Goal: Transaction & Acquisition: Purchase product/service

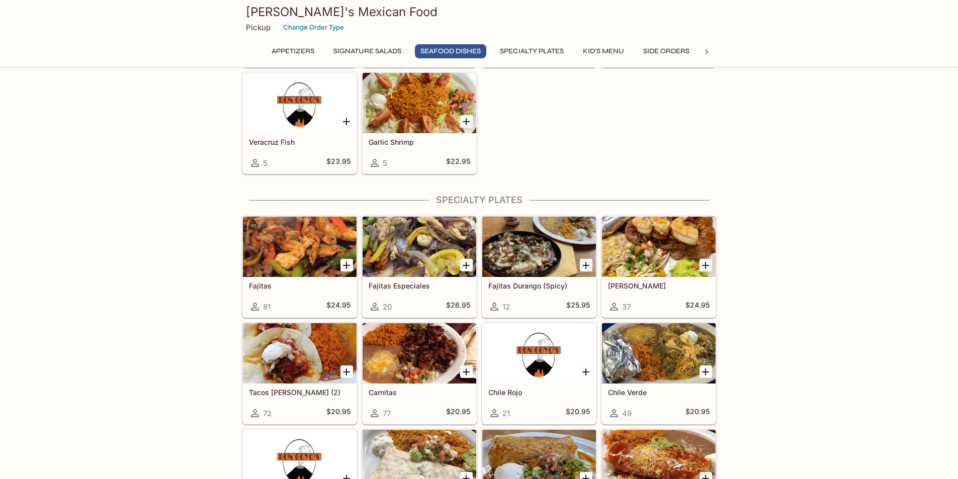
scroll to position [704, 0]
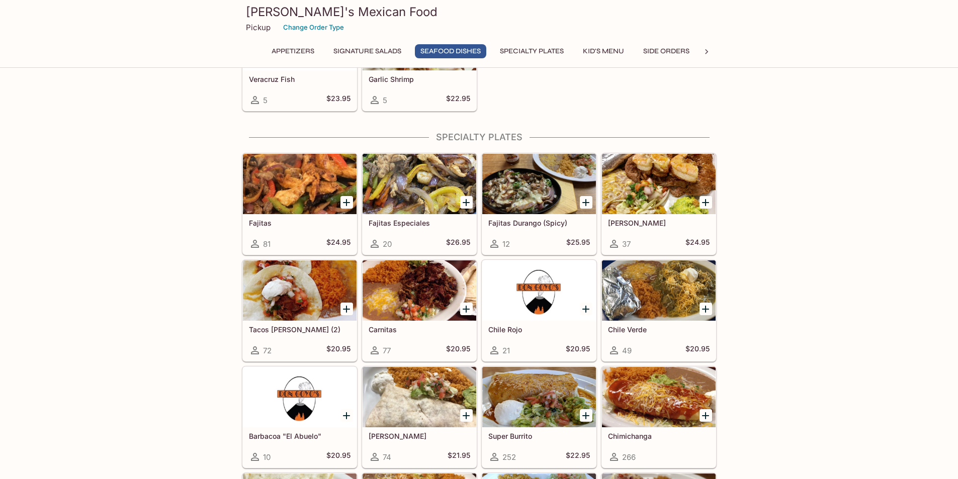
click at [542, 52] on button "Specialty Plates" at bounding box center [531, 51] width 75 height 14
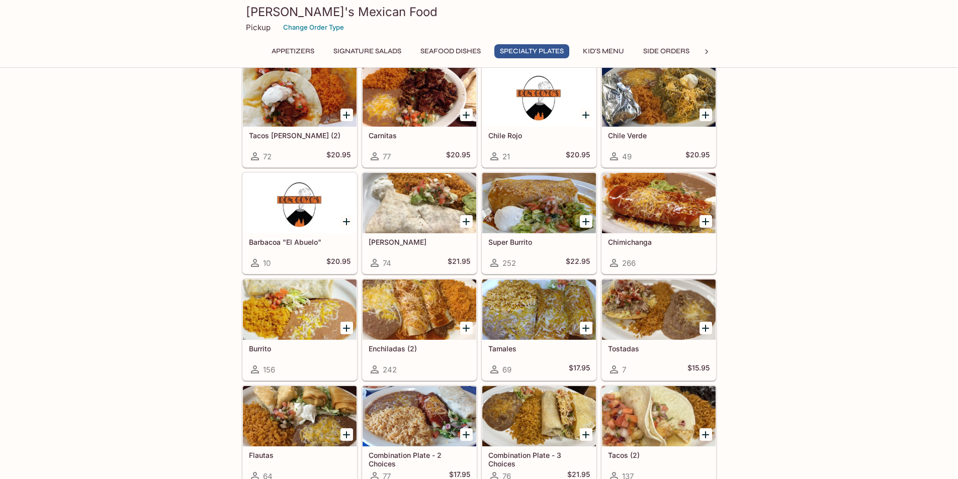
scroll to position [901, 0]
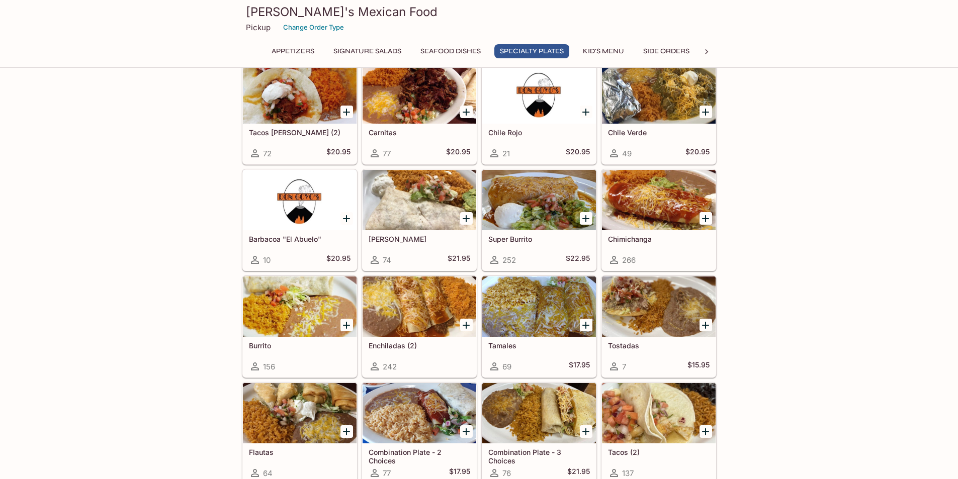
click at [919, 226] on div "Appetizers Nachos 94 $16.95 Veggie Nachos 17 $17.95 Fajita Nachos 16 $20.95 Sea…" at bounding box center [479, 388] width 958 height 2410
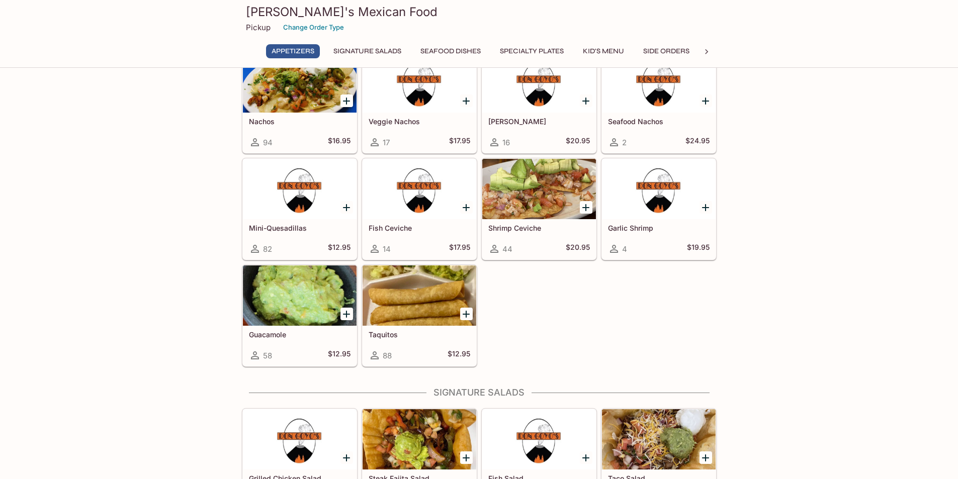
scroll to position [0, 0]
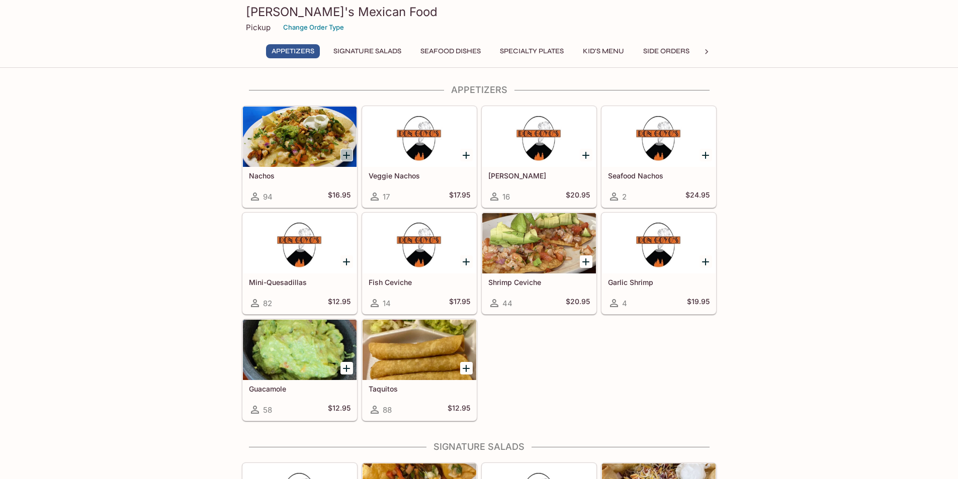
click at [345, 157] on icon "Add Nachos" at bounding box center [346, 155] width 12 height 12
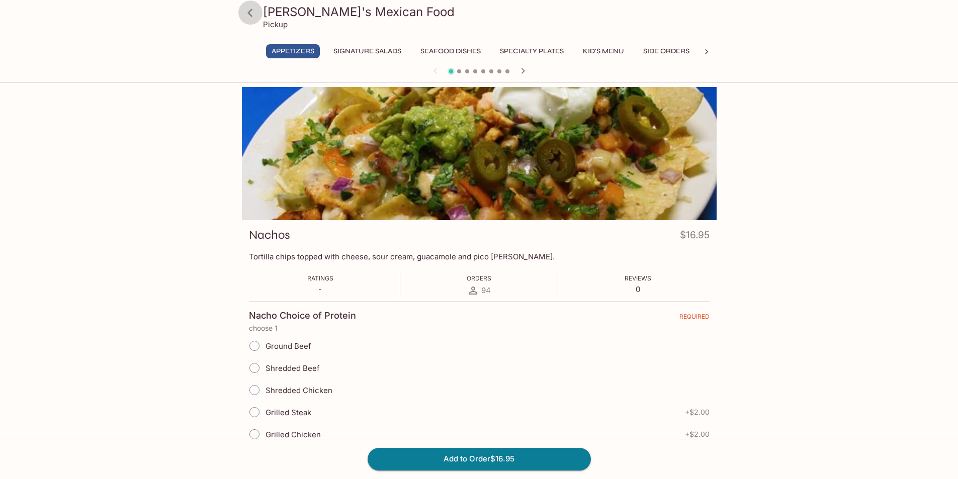
click at [252, 12] on icon at bounding box center [250, 13] width 18 height 18
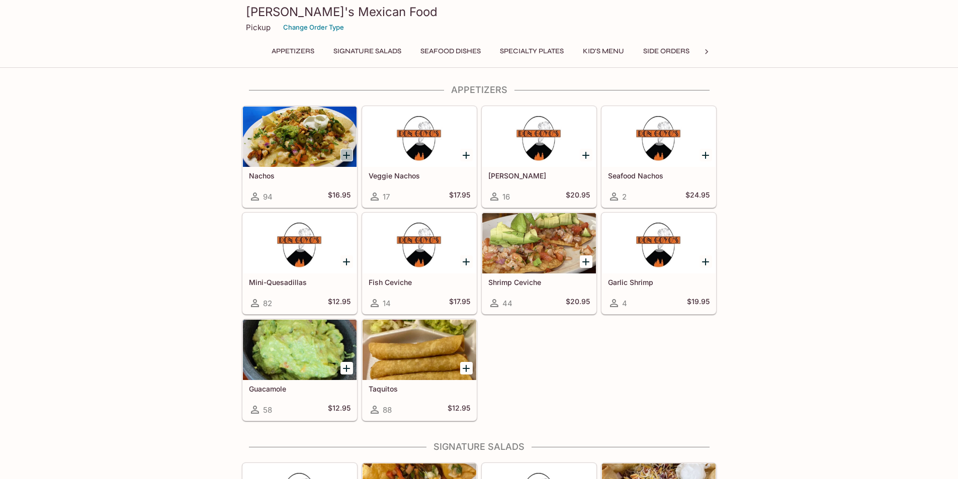
click at [344, 154] on icon "Add Nachos" at bounding box center [346, 155] width 12 height 12
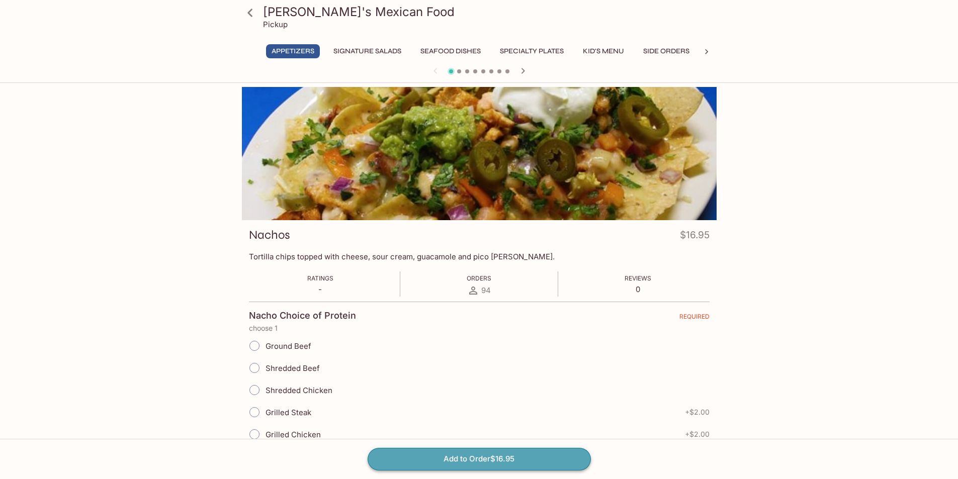
click at [563, 458] on button "Add to Order $16.95" at bounding box center [479, 459] width 223 height 22
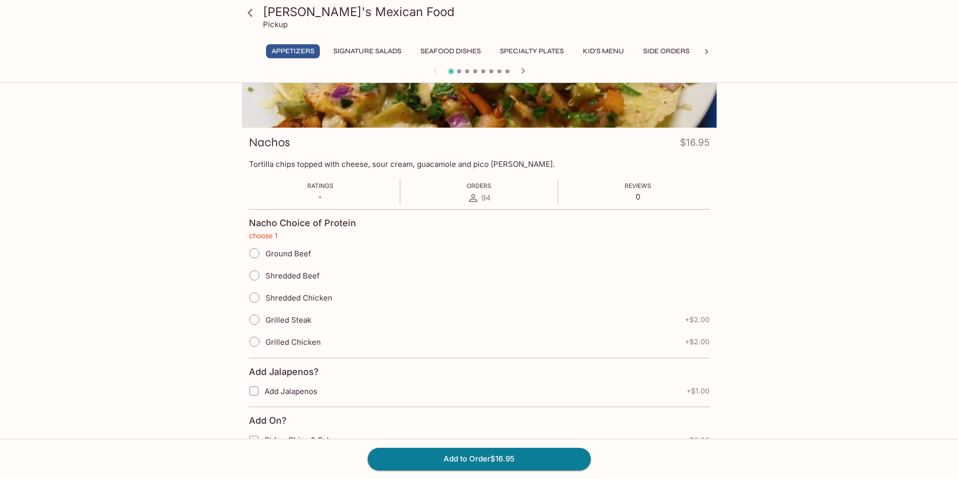
scroll to position [110, 0]
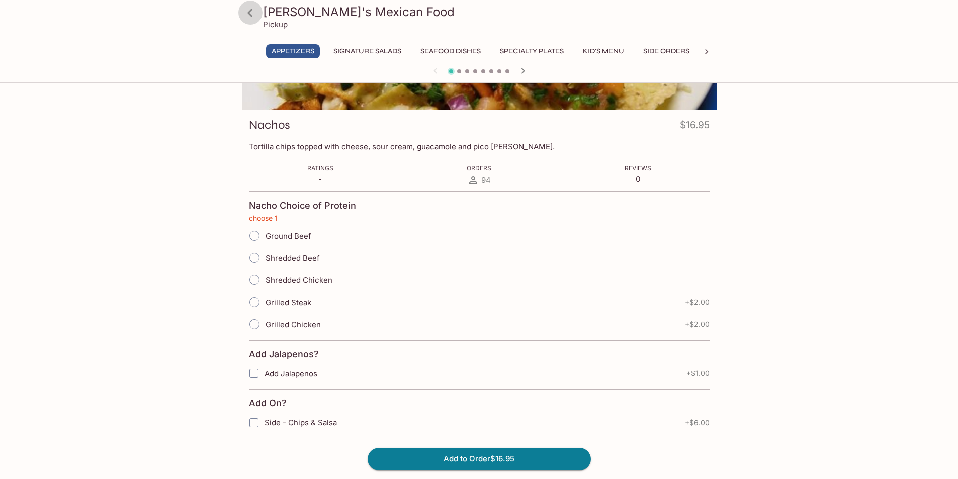
click at [252, 11] on icon at bounding box center [250, 13] width 18 height 18
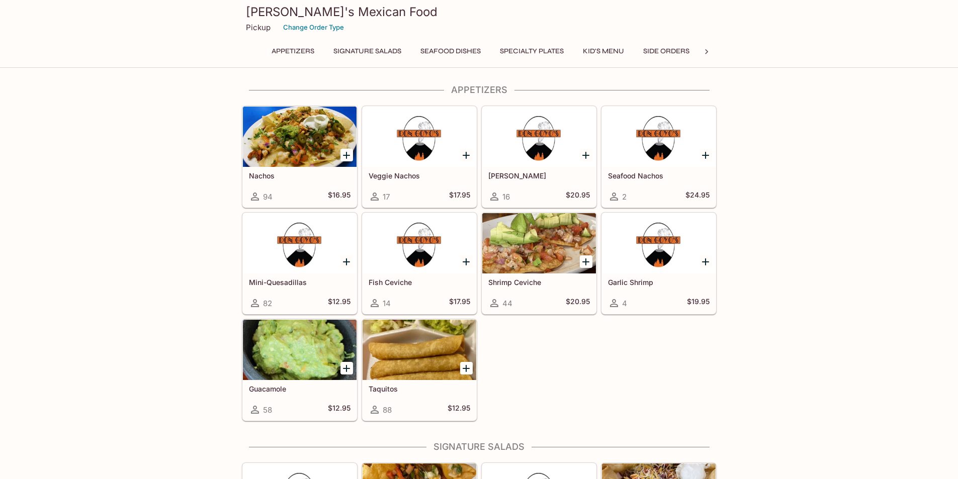
click at [615, 49] on button "Kid's Menu" at bounding box center [603, 51] width 52 height 14
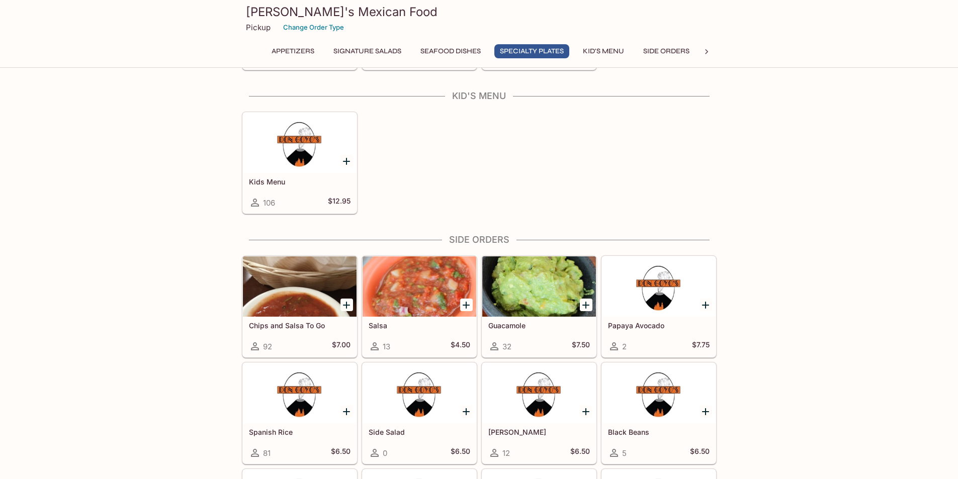
scroll to position [1427, 0]
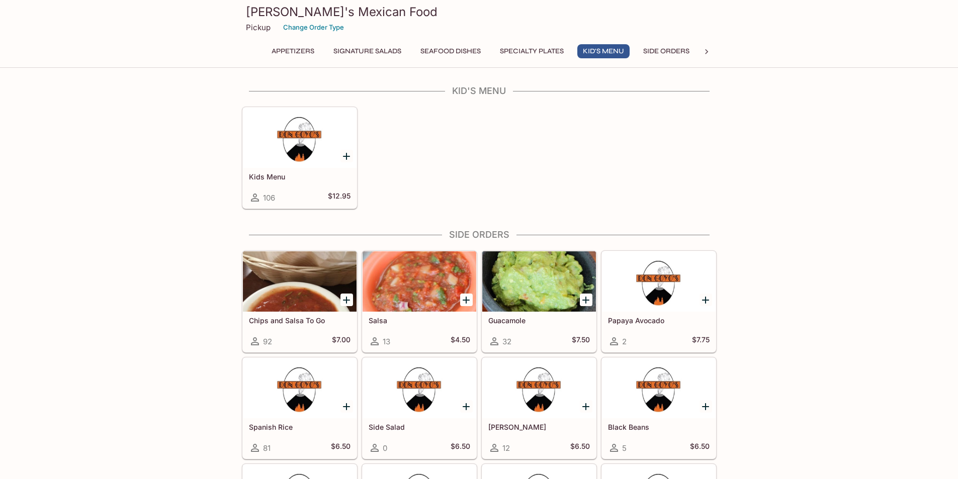
click at [555, 48] on button "Specialty Plates" at bounding box center [531, 51] width 75 height 14
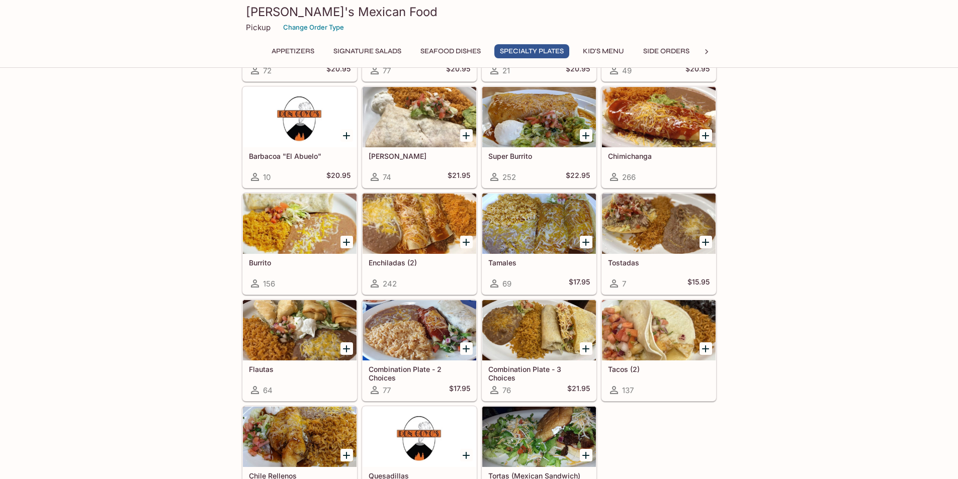
scroll to position [1002, 0]
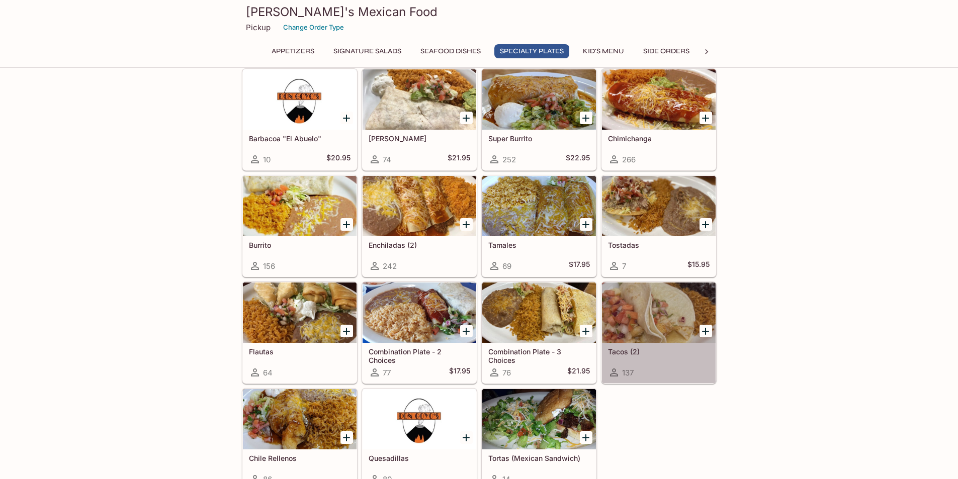
click at [635, 317] on div at bounding box center [659, 313] width 114 height 60
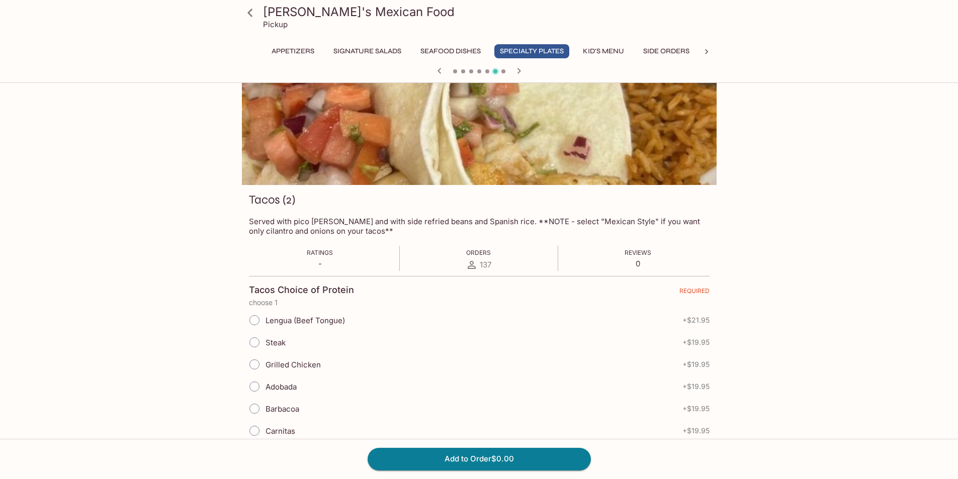
scroll to position [50, 0]
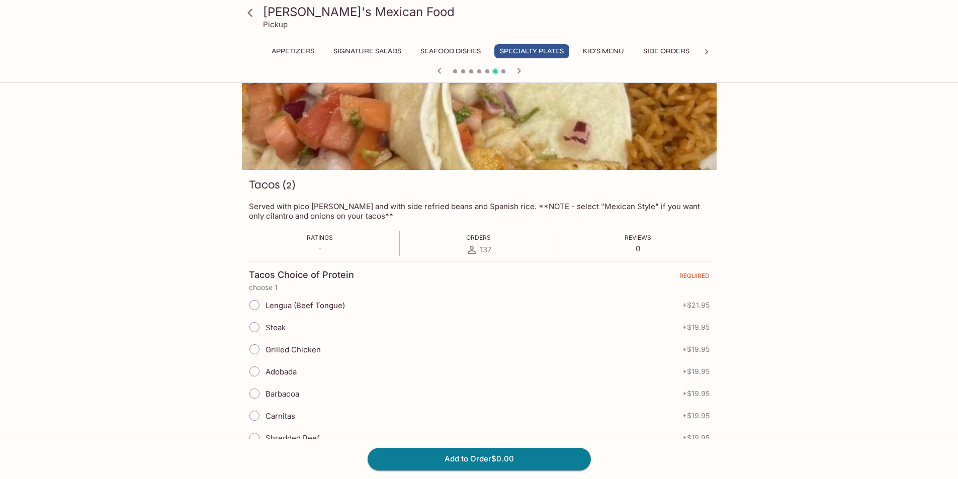
click at [310, 353] on span "Grilled Chicken" at bounding box center [293, 350] width 55 height 10
click at [265, 353] on input "Grilled Chicken" at bounding box center [254, 349] width 21 height 21
radio input "true"
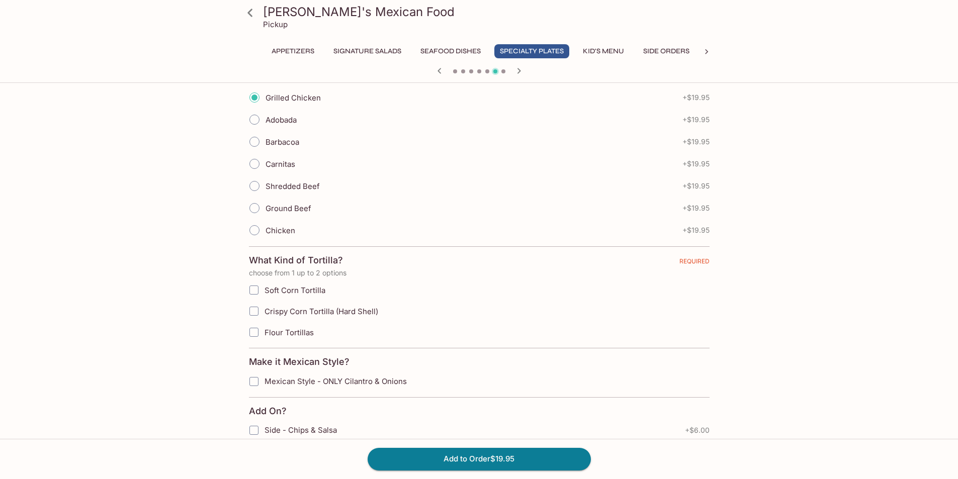
scroll to position [302, 0]
click at [308, 332] on span "Flour Tortillas" at bounding box center [289, 333] width 49 height 10
click at [264, 332] on input "Flour Tortillas" at bounding box center [254, 333] width 20 height 20
checkbox input "true"
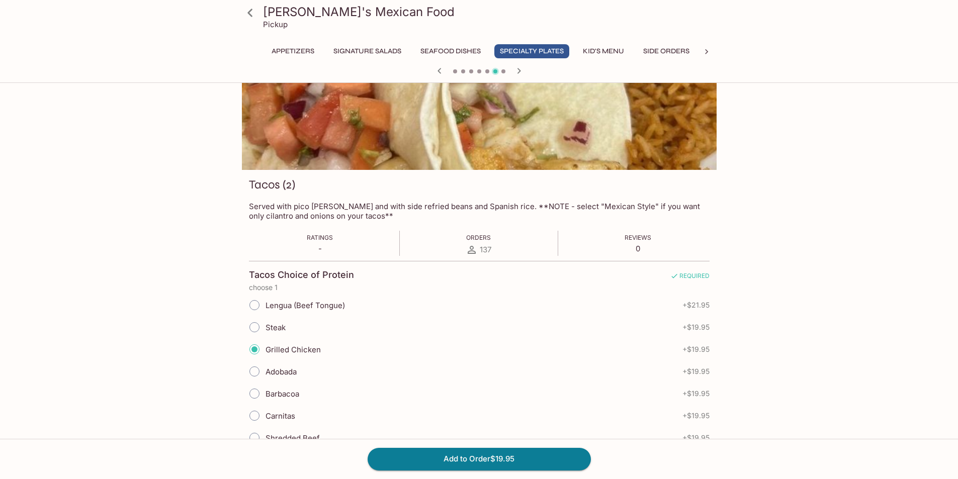
scroll to position [0, 0]
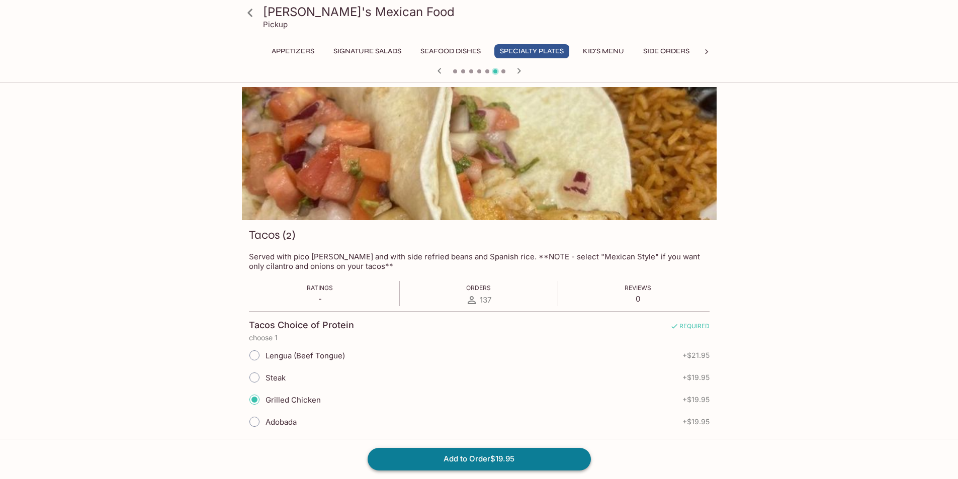
click at [460, 462] on button "Add to Order $19.95" at bounding box center [479, 459] width 223 height 22
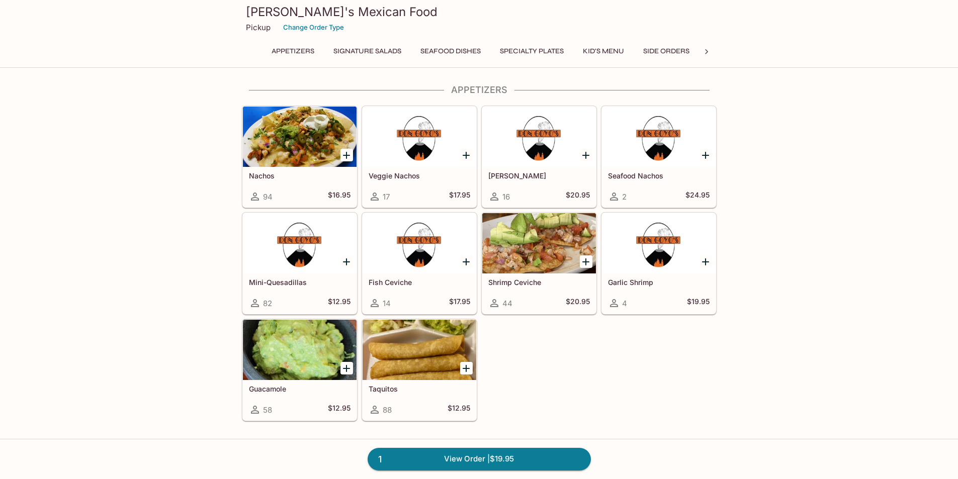
click at [357, 53] on button "Signature Salads" at bounding box center [367, 51] width 79 height 14
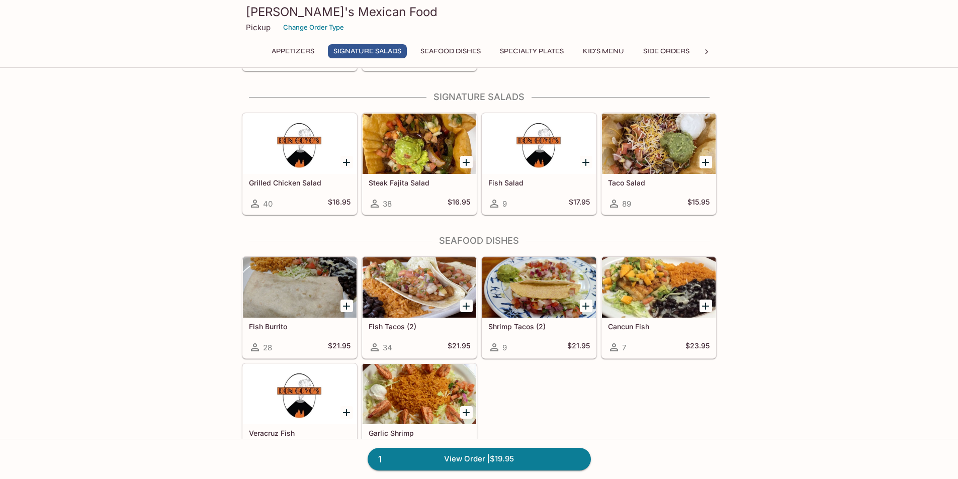
scroll to position [356, 0]
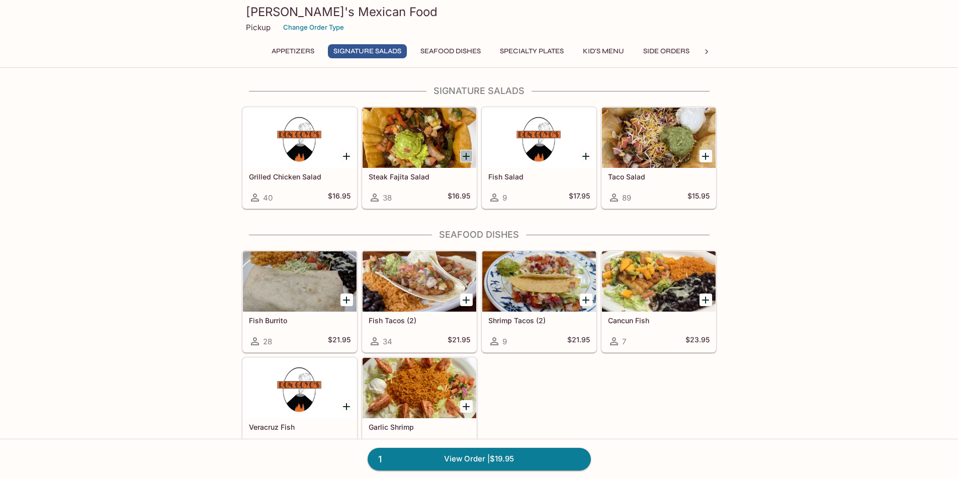
click at [468, 155] on icon "Add Steak Fajita Salad" at bounding box center [466, 156] width 12 height 12
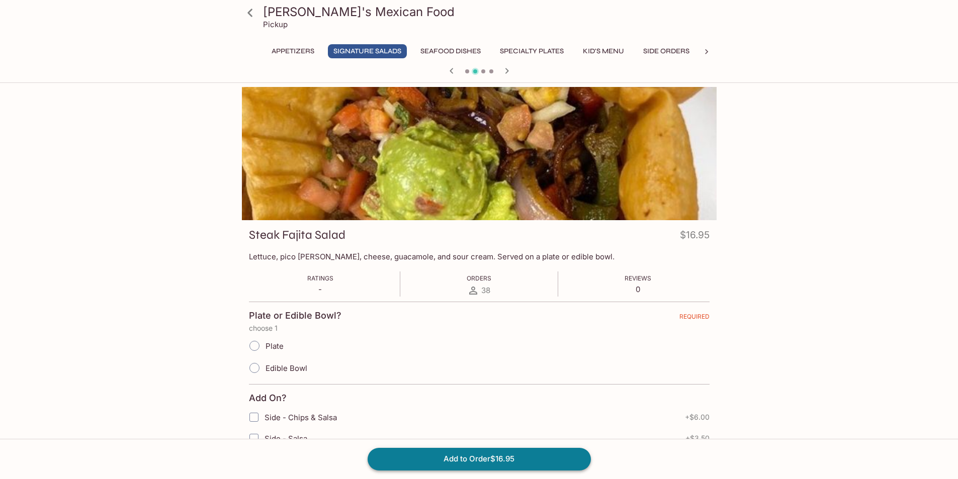
click at [466, 463] on button "Add to Order $16.95" at bounding box center [479, 459] width 223 height 22
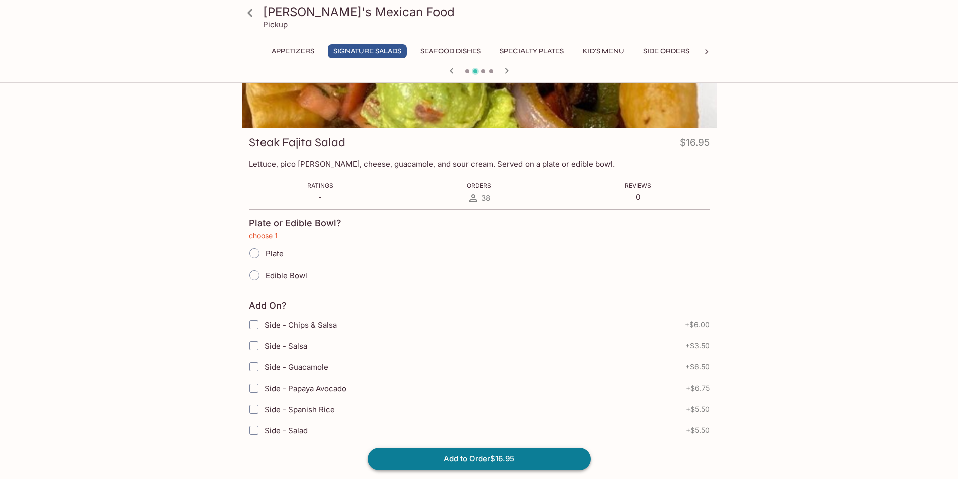
scroll to position [110, 0]
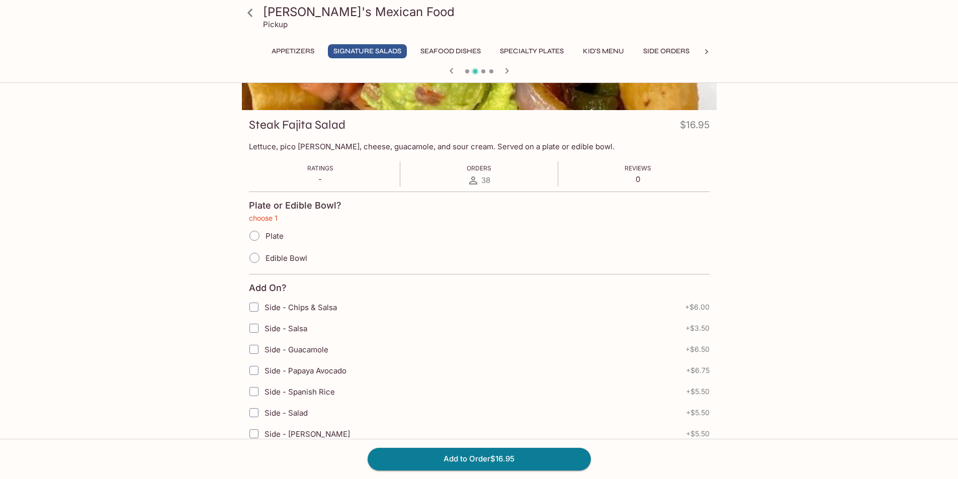
click at [286, 260] on span "Edible Bowl" at bounding box center [287, 258] width 42 height 10
click at [265, 260] on input "Edible Bowl" at bounding box center [254, 257] width 21 height 21
radio input "true"
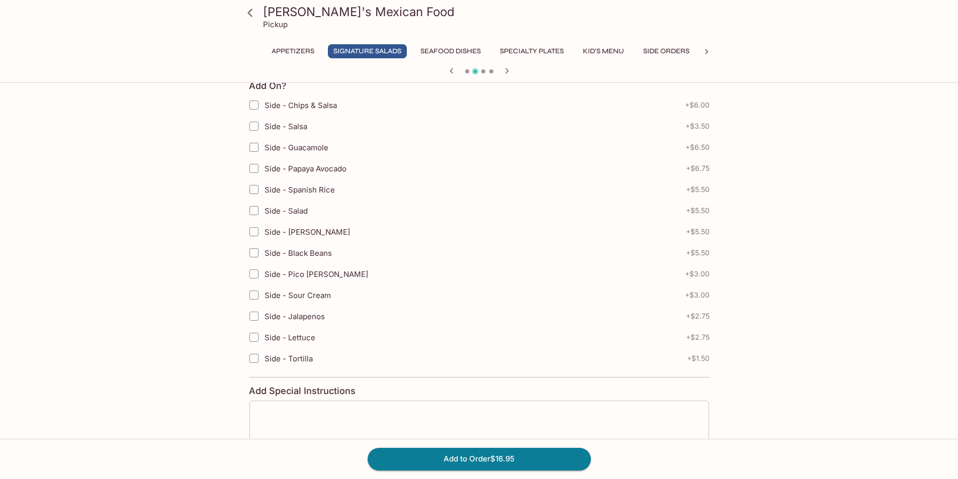
scroll to position [383, 0]
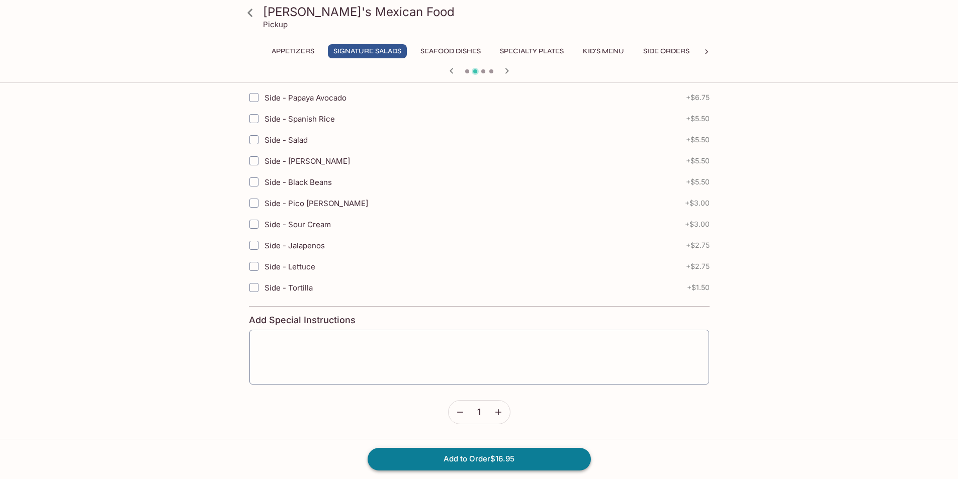
click at [471, 460] on button "Add to Order $16.95" at bounding box center [479, 459] width 223 height 22
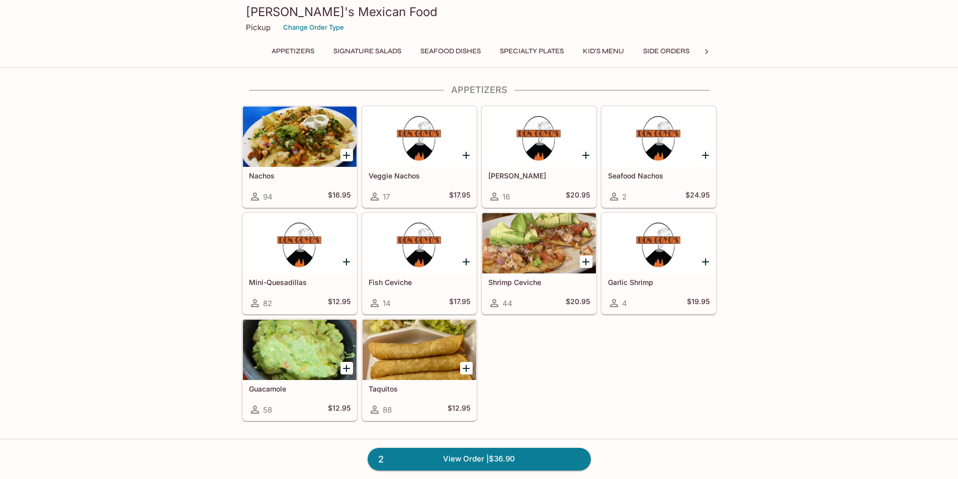
click at [658, 254] on div at bounding box center [659, 243] width 114 height 60
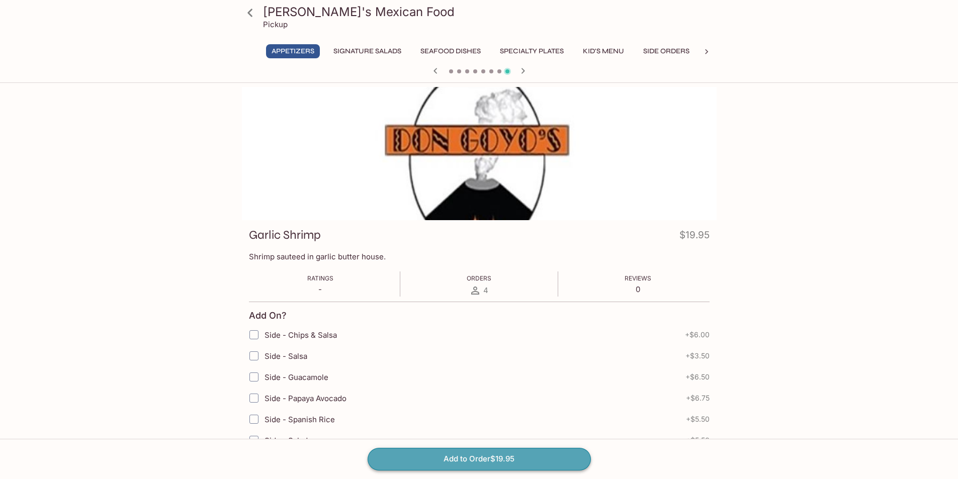
click at [508, 461] on button "Add to Order $19.95" at bounding box center [479, 459] width 223 height 22
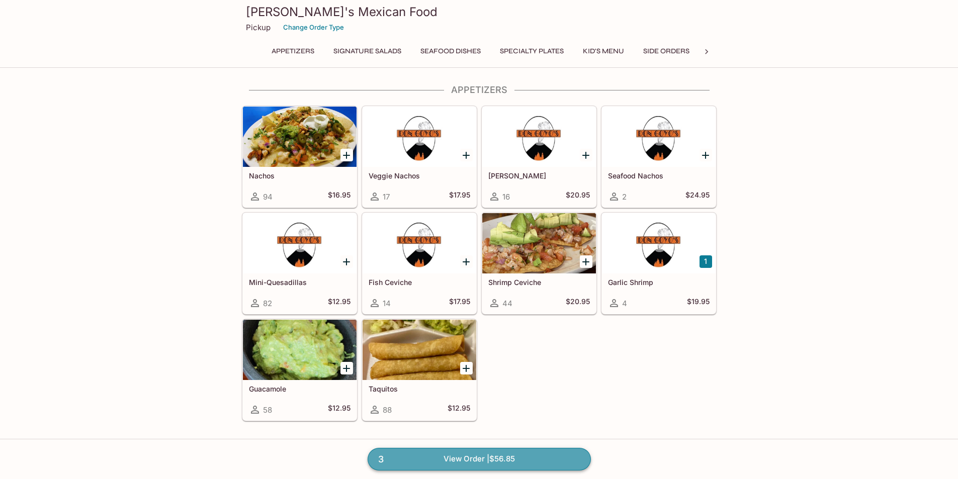
click at [513, 458] on link "3 View Order | $56.85" at bounding box center [479, 459] width 223 height 22
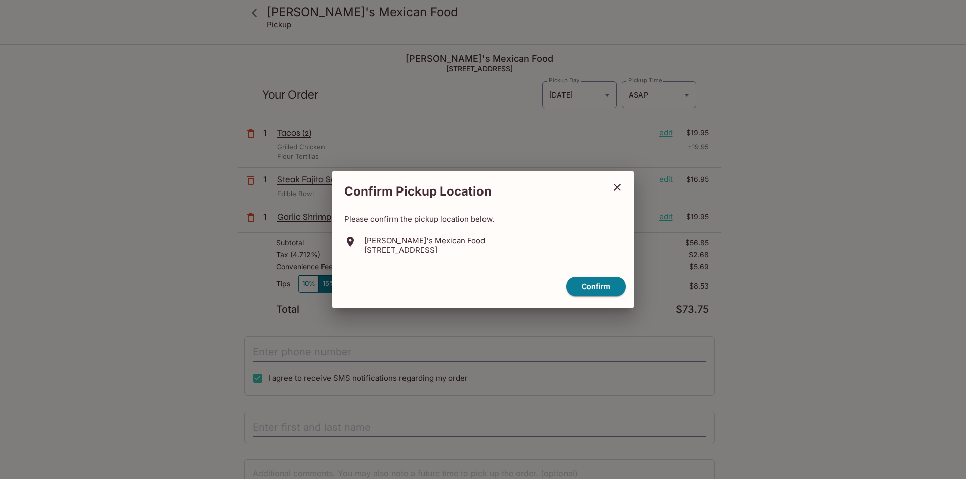
click at [621, 187] on icon "close" at bounding box center [617, 188] width 12 height 12
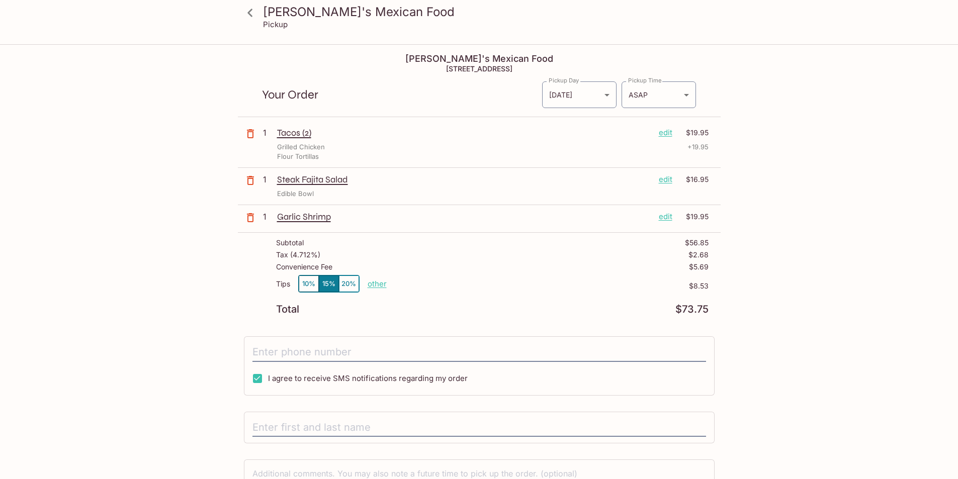
click at [663, 130] on p "edit" at bounding box center [666, 132] width 14 height 11
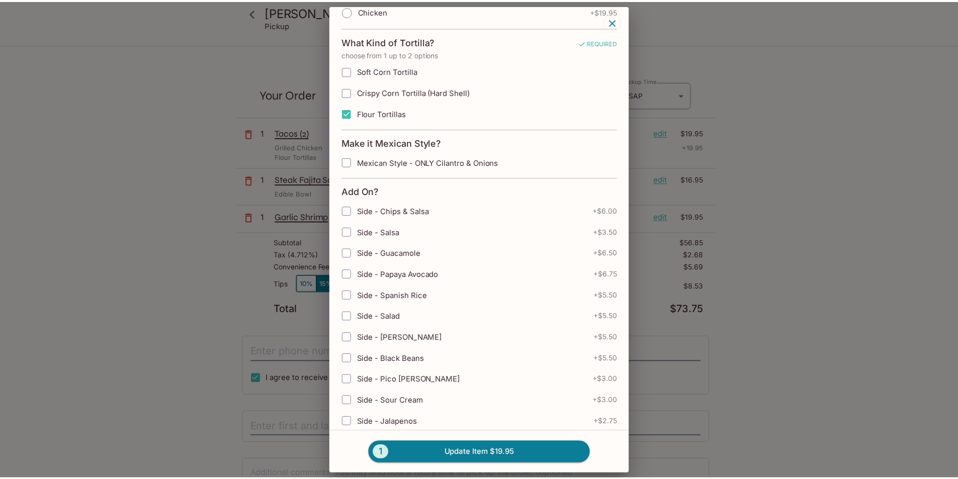
scroll to position [527, 0]
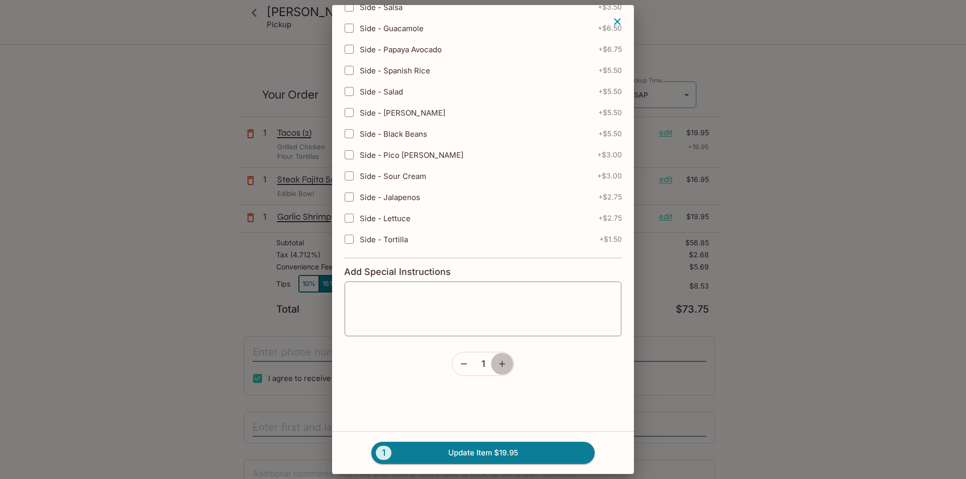
click at [501, 364] on icon "button" at bounding box center [502, 364] width 6 height 6
click at [478, 455] on button "2 Update Item $39.90" at bounding box center [482, 453] width 223 height 22
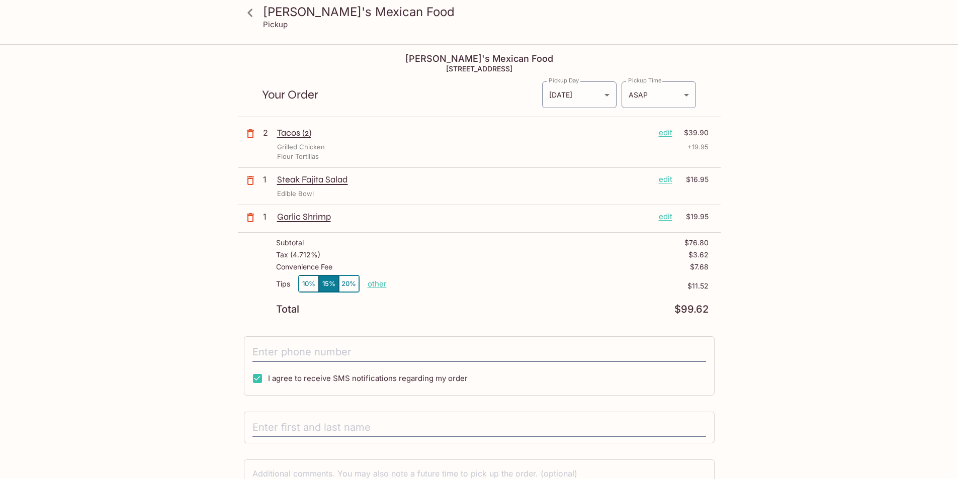
click at [307, 284] on button "10%" at bounding box center [309, 284] width 20 height 17
click at [252, 15] on icon at bounding box center [250, 13] width 18 height 18
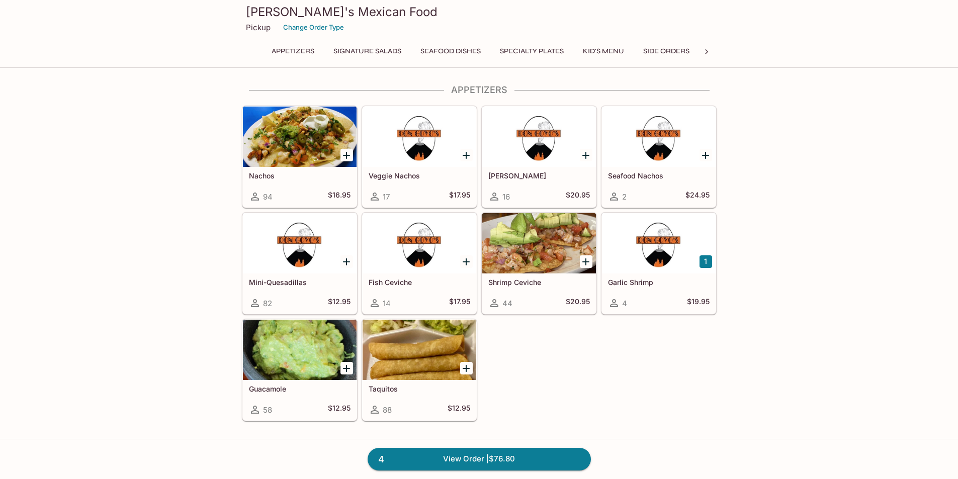
click at [325, 153] on div at bounding box center [300, 137] width 114 height 60
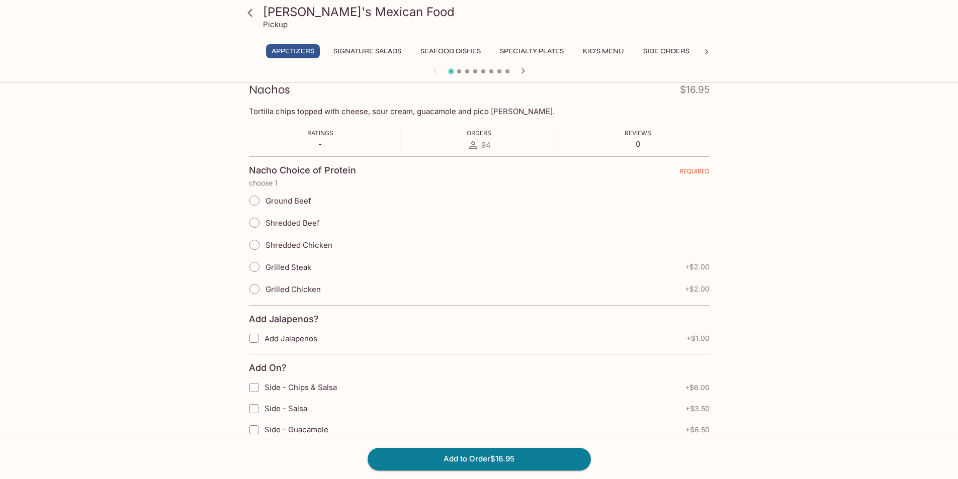
scroll to position [151, 0]
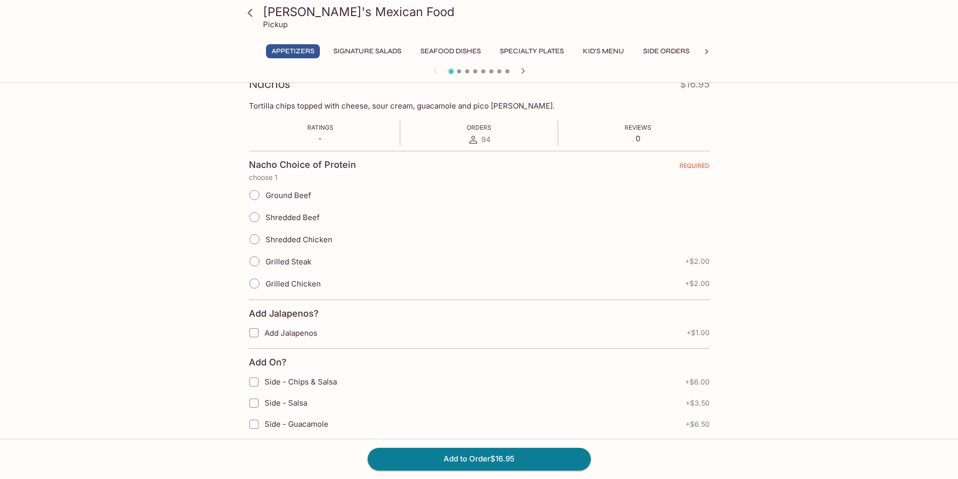
click at [304, 192] on span "Ground Beef" at bounding box center [289, 196] width 46 height 10
click at [265, 192] on input "Ground Beef" at bounding box center [254, 195] width 21 height 21
radio input "true"
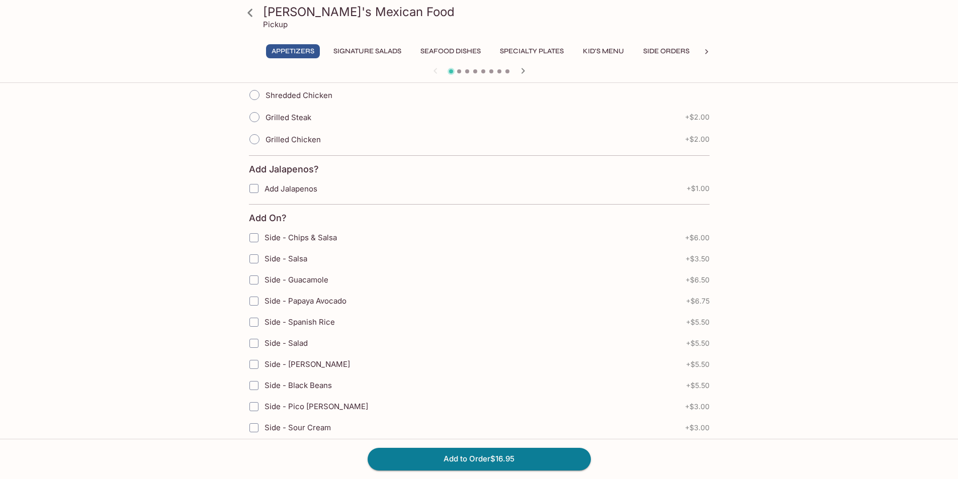
scroll to position [302, 0]
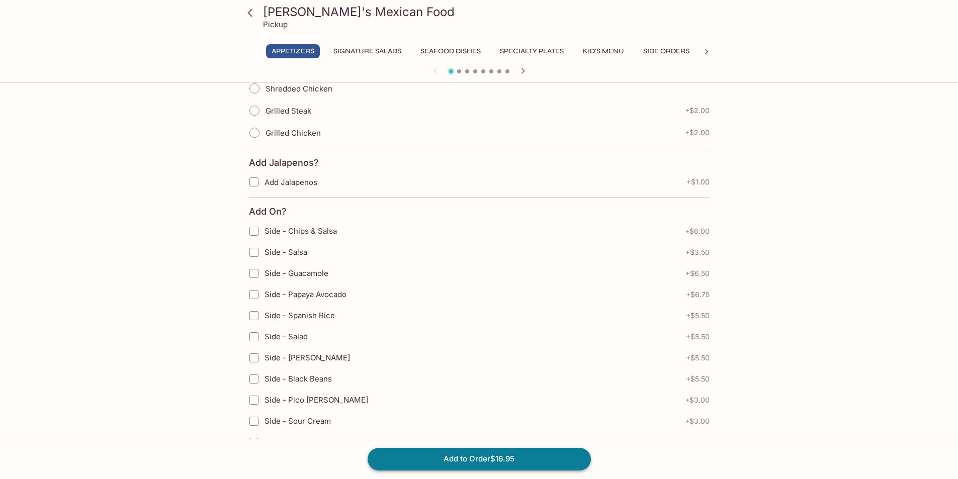
click at [517, 455] on button "Add to Order $16.95" at bounding box center [479, 459] width 223 height 22
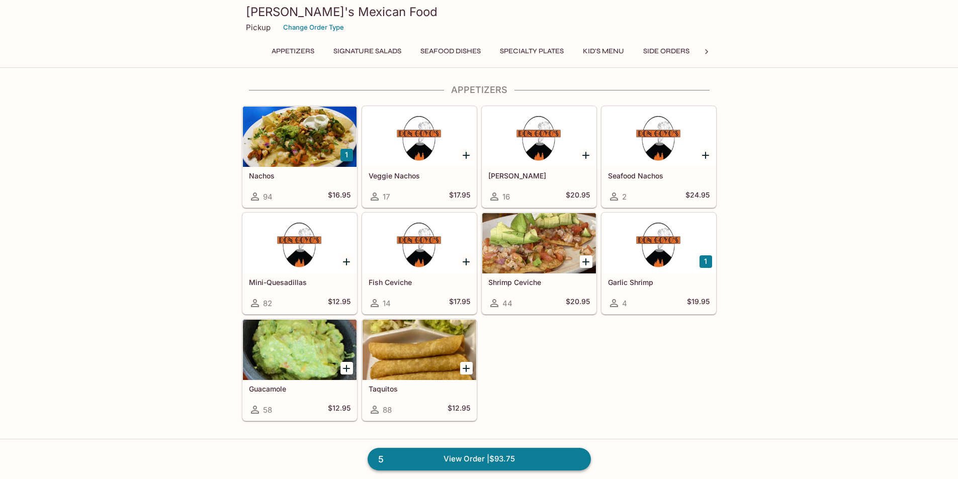
click at [527, 464] on link "5 View Order | $93.75" at bounding box center [479, 459] width 223 height 22
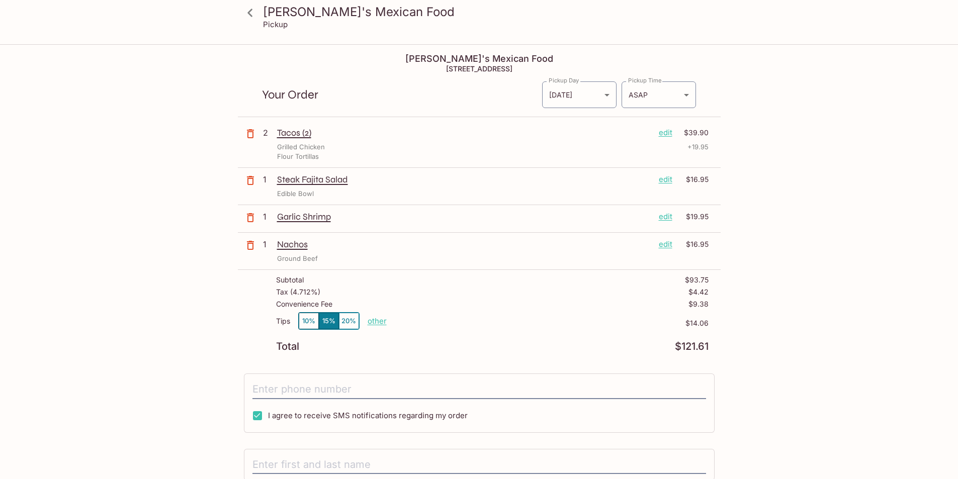
click at [309, 320] on button "10%" at bounding box center [309, 321] width 20 height 17
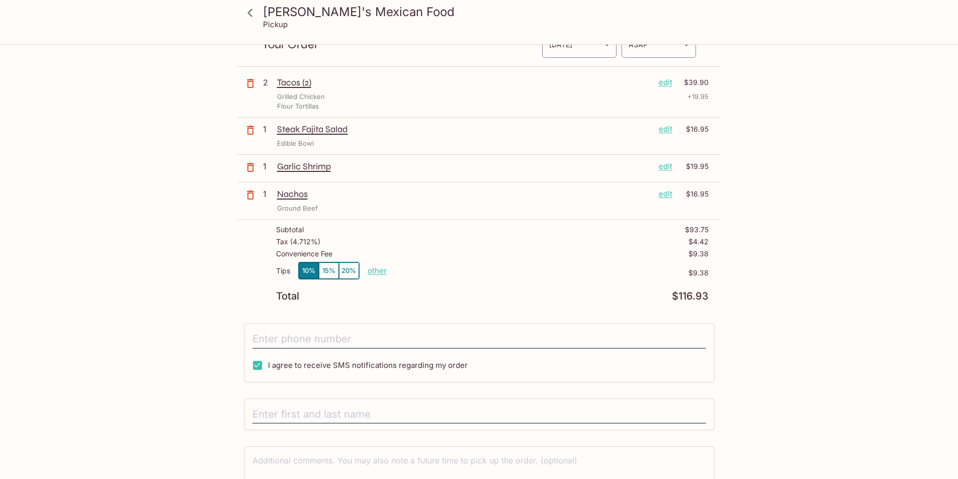
scroll to position [101, 0]
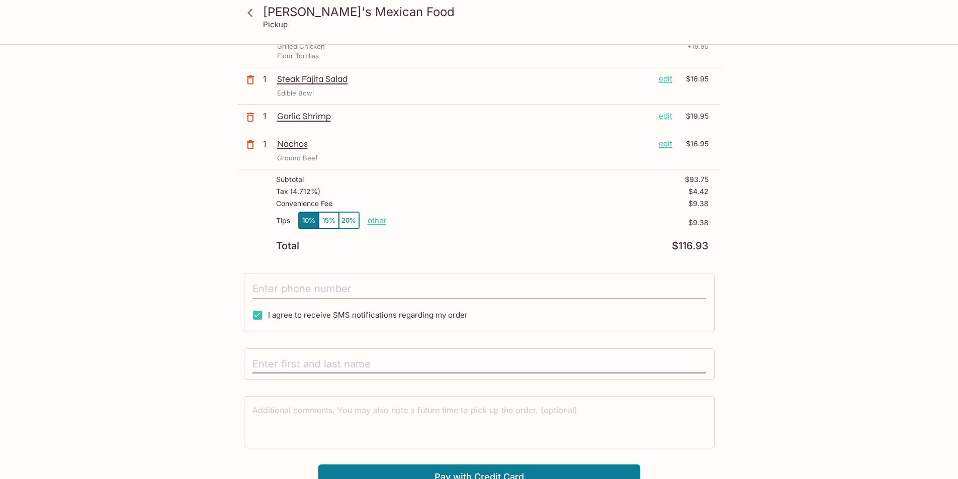
click at [400, 286] on input "tel" at bounding box center [479, 289] width 454 height 19
type input "[PHONE_NUMBER]"
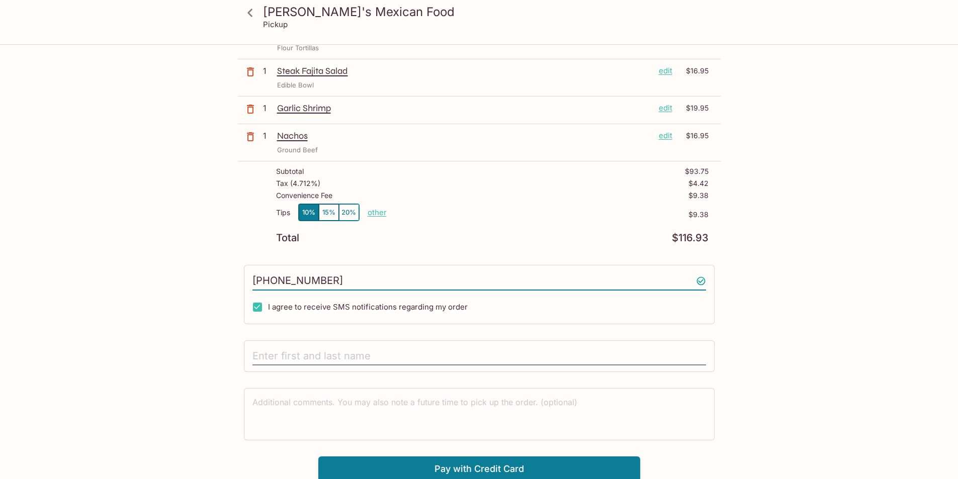
scroll to position [111, 0]
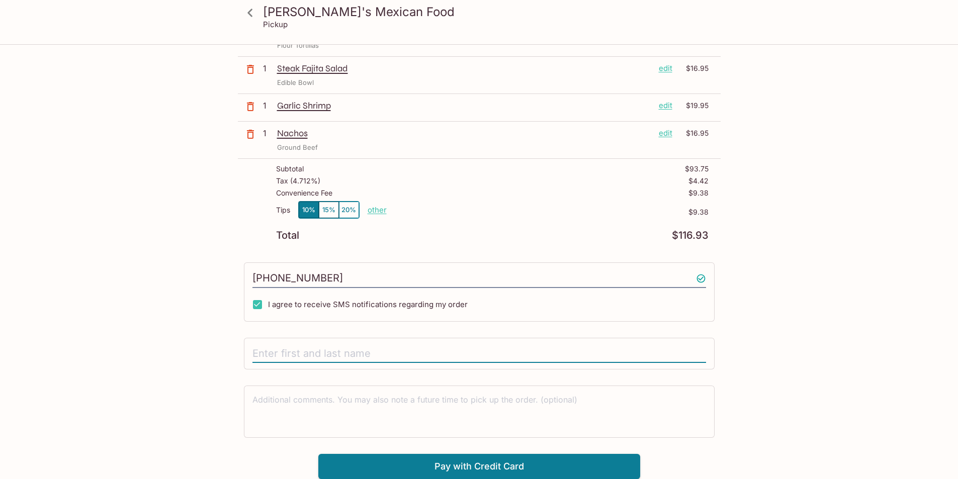
click at [446, 351] on input "text" at bounding box center [479, 353] width 454 height 19
type input "[PERSON_NAME]"
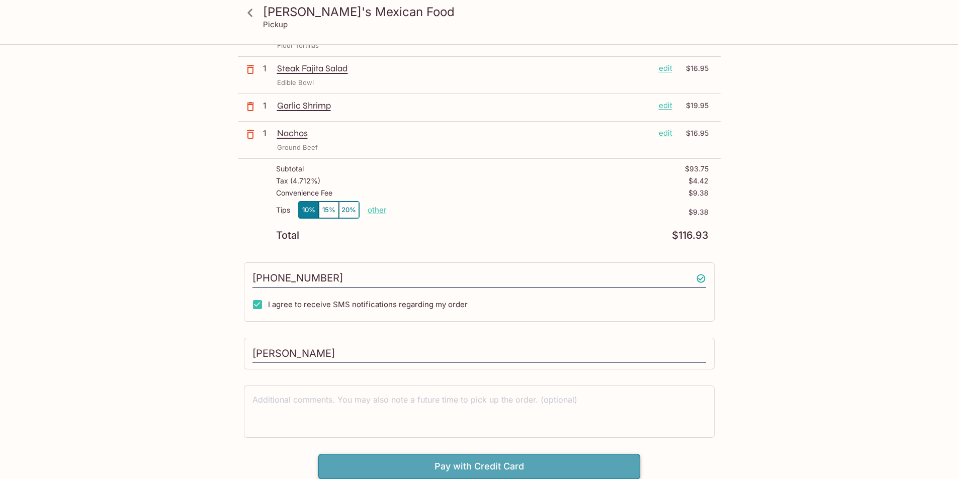
click at [488, 461] on button "Pay with Credit Card" at bounding box center [479, 466] width 322 height 25
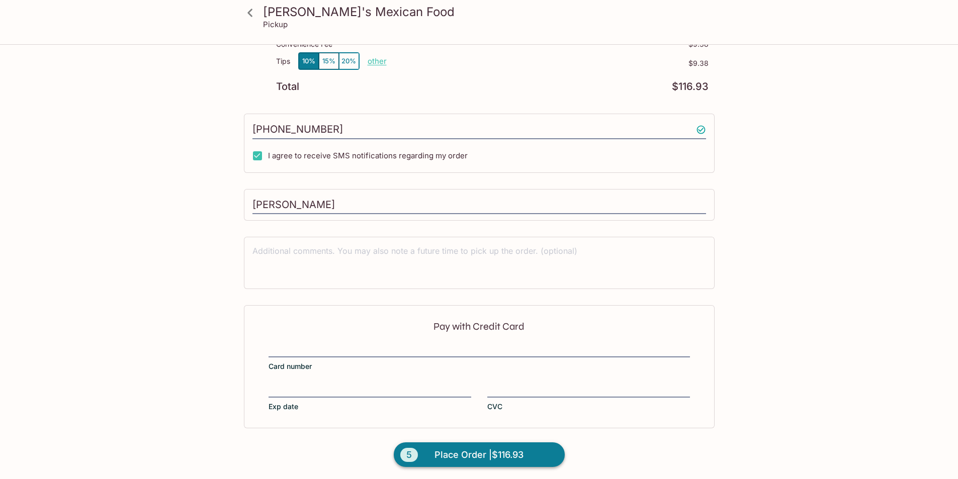
scroll to position [262, 0]
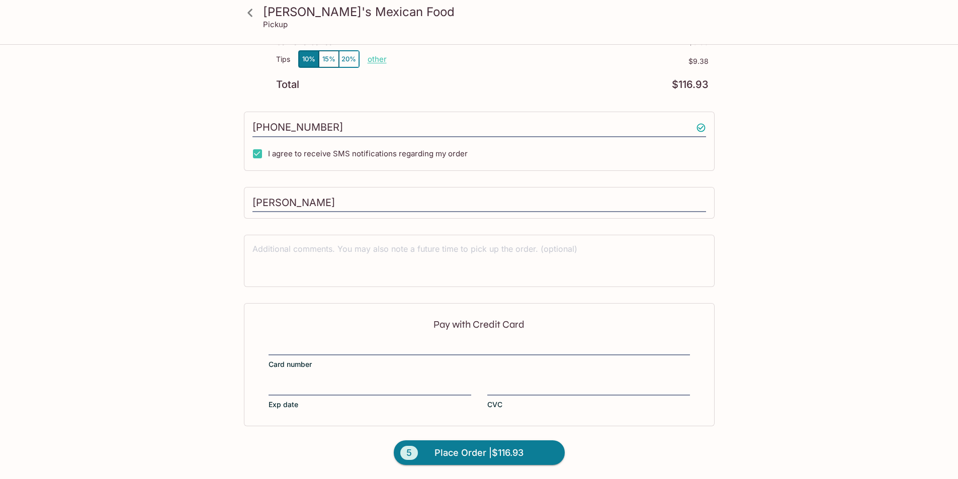
click at [427, 340] on div "Pay with Credit Card Card number Exp date CVC" at bounding box center [479, 364] width 471 height 123
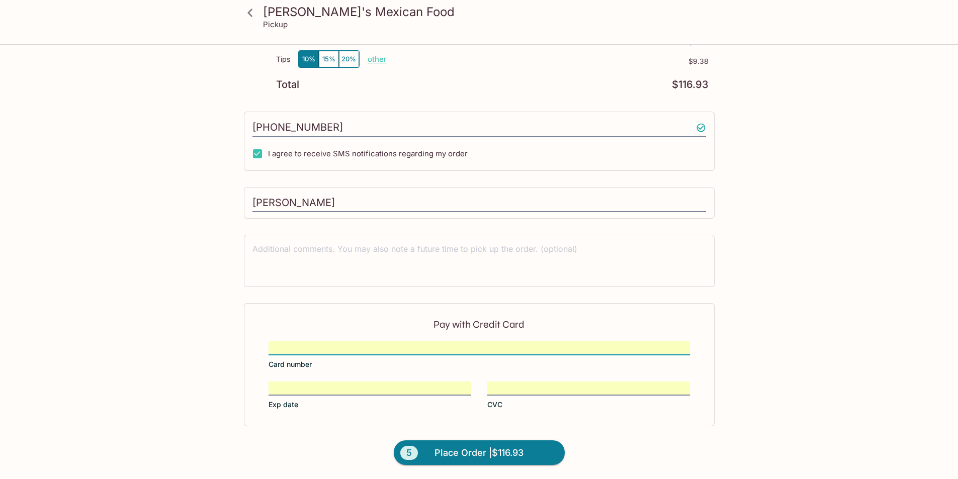
click at [508, 453] on span "Place Order | $116.93" at bounding box center [478, 453] width 89 height 16
